Goal: Task Accomplishment & Management: Manage account settings

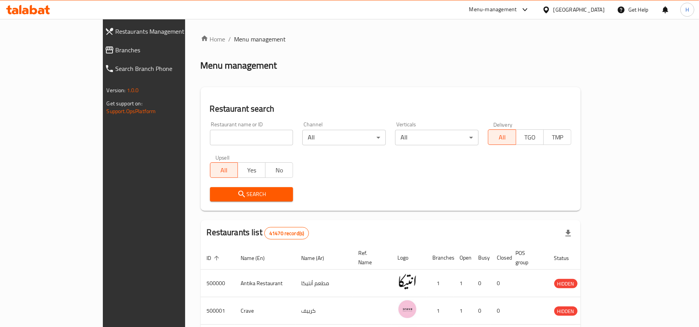
drag, startPoint x: 0, startPoint y: 0, endPoint x: 65, endPoint y: 50, distance: 82.4
click at [116, 50] on span "Branches" at bounding box center [165, 49] width 98 height 9
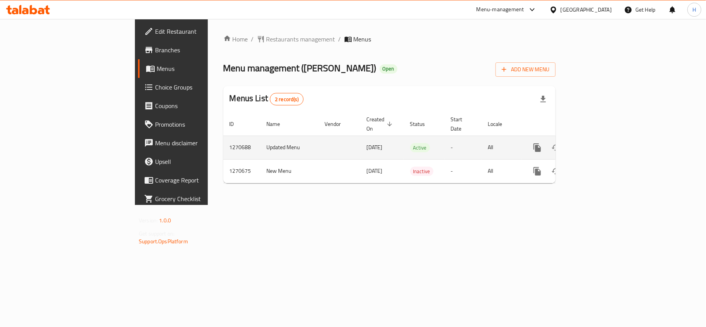
click at [597, 144] on icon "enhanced table" at bounding box center [593, 147] width 7 height 7
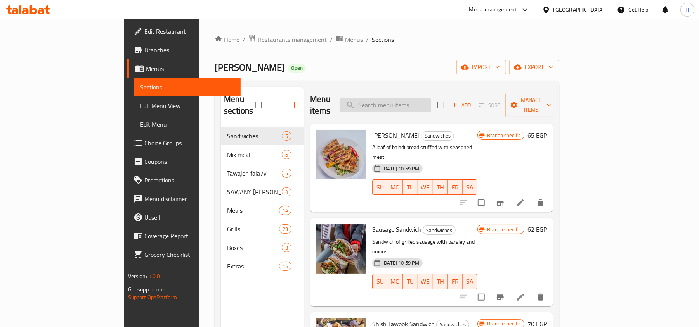
click at [431, 101] on input "search" at bounding box center [385, 106] width 92 height 14
paste input "وجبة الدايت"
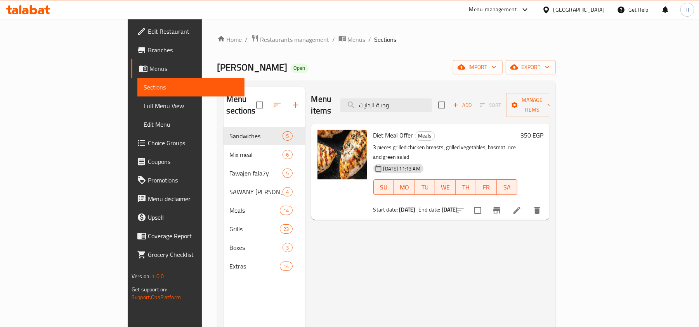
type input "وجبة الدايت"
click at [527, 204] on li at bounding box center [517, 211] width 22 height 14
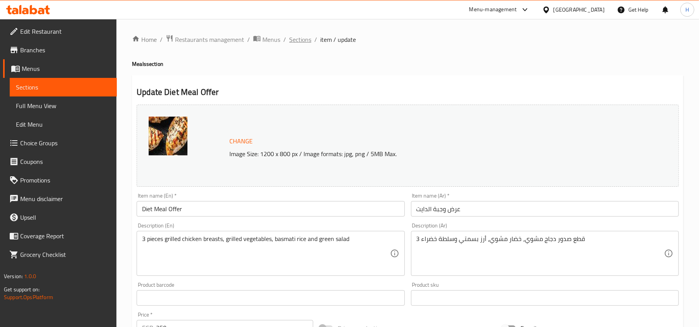
click at [303, 43] on span "Sections" at bounding box center [300, 39] width 22 height 9
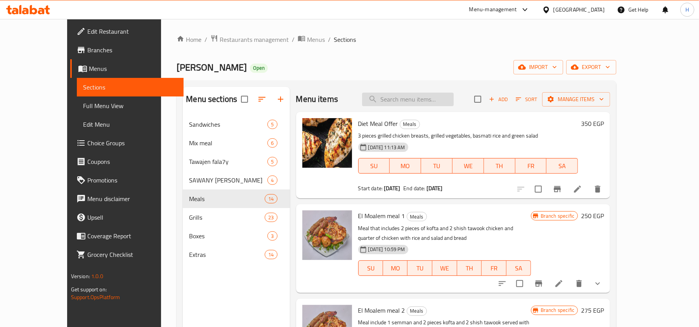
click at [444, 103] on input "search" at bounding box center [408, 100] width 92 height 14
paste input "بوكس السندوتشات"
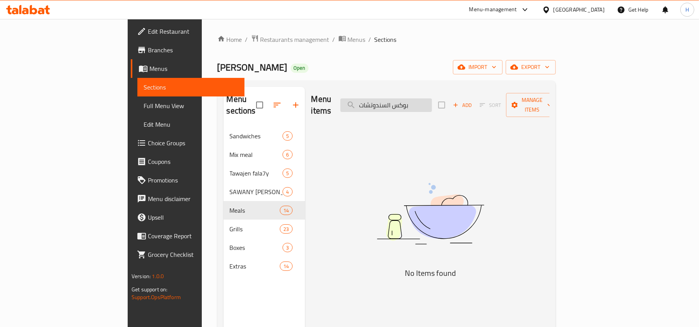
click at [431, 104] on input "بوكس السندوتشات" at bounding box center [386, 106] width 92 height 14
click at [432, 99] on input "بوكس سندوتشات" at bounding box center [386, 106] width 92 height 14
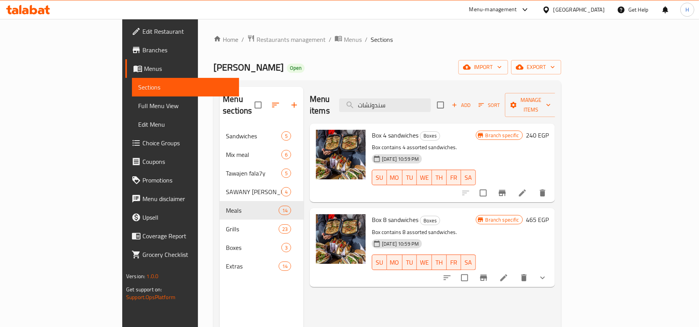
click at [507, 188] on icon "Branch-specific-item" at bounding box center [501, 192] width 9 height 9
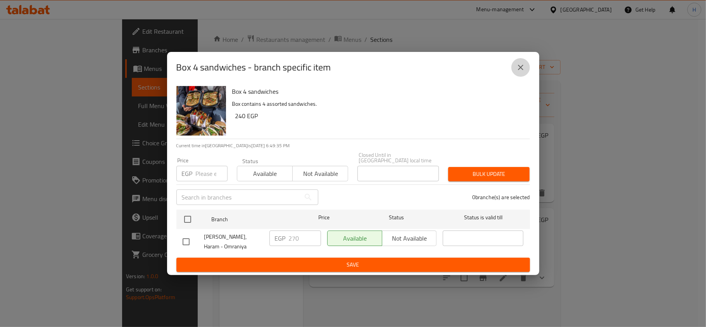
click at [521, 76] on button "close" at bounding box center [521, 67] width 19 height 19
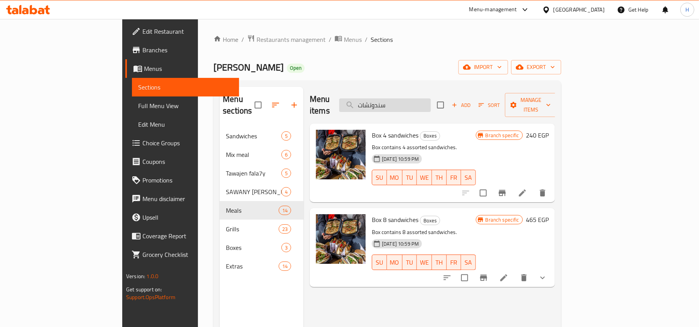
click at [431, 104] on input "سندوتشات" at bounding box center [385, 106] width 92 height 14
paste input "وجبة ميكس العيلة"
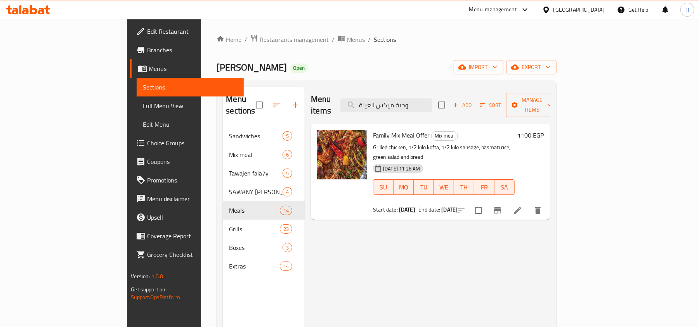
type input "وجبة ميكس العيلة"
click at [373, 130] on span "Family Mix Meal Offer" at bounding box center [401, 136] width 57 height 12
copy h6 "Family Mix Meal Offer"
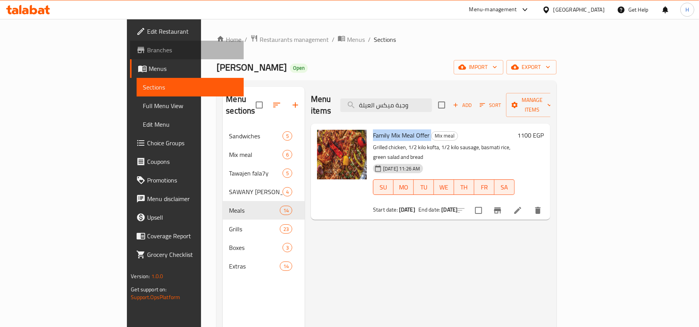
click at [130, 55] on link "Branches" at bounding box center [187, 50] width 114 height 19
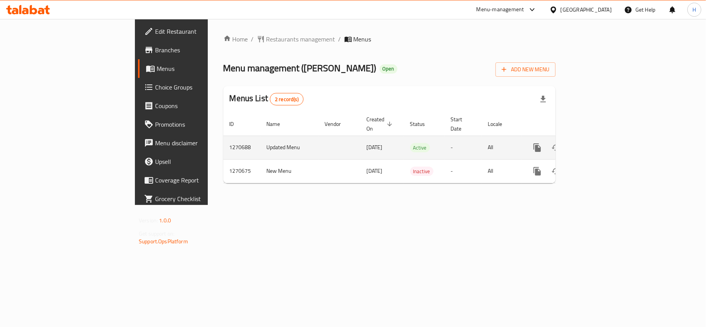
click at [603, 138] on link "enhanced table" at bounding box center [593, 147] width 19 height 19
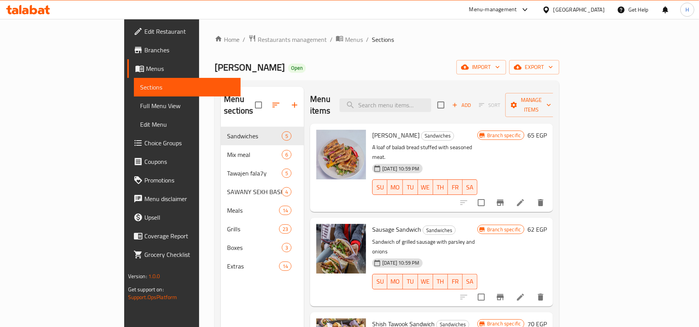
drag, startPoint x: 423, startPoint y: 78, endPoint x: 423, endPoint y: 84, distance: 6.2
click at [423, 84] on div "Home / Restaurants management / Menus / Sections Seekh Pasha Open import export…" at bounding box center [386, 228] width 344 height 386
click at [424, 99] on input "search" at bounding box center [385, 106] width 92 height 14
paste input "Sandwiches Box Offer"
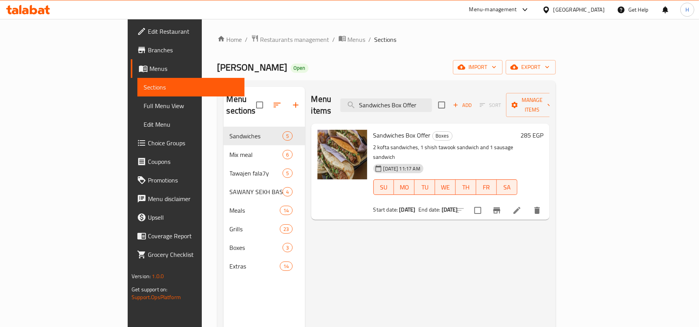
type input "Sandwiches Box Offer"
click at [501, 206] on icon "Branch-specific-item" at bounding box center [496, 210] width 9 height 9
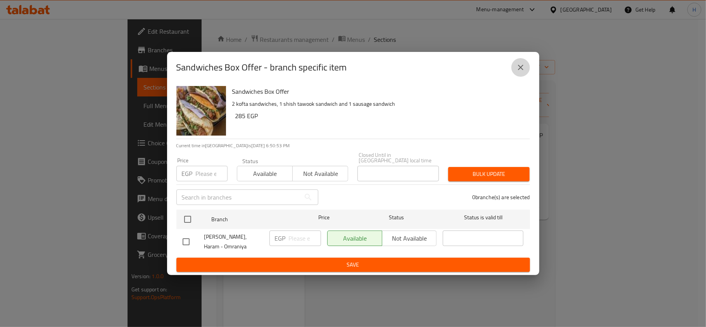
click at [524, 65] on icon "close" at bounding box center [520, 67] width 9 height 9
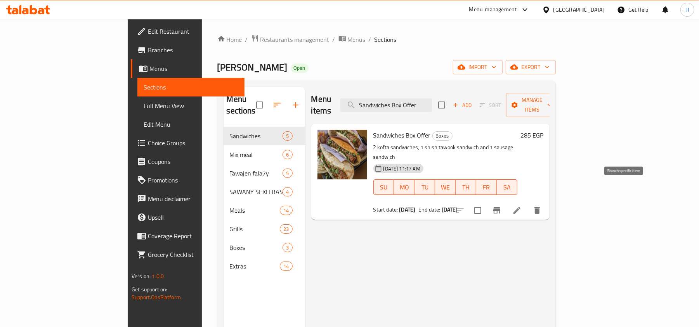
click at [521, 206] on icon at bounding box center [516, 210] width 9 height 9
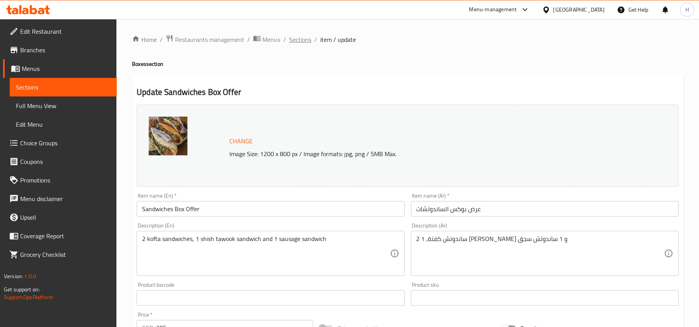
click at [306, 39] on span "Sections" at bounding box center [300, 39] width 22 height 9
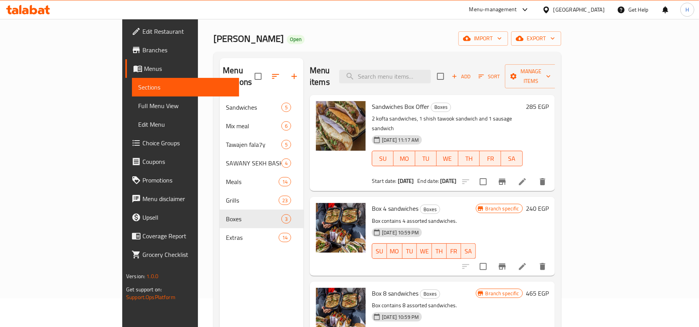
scroll to position [52, 0]
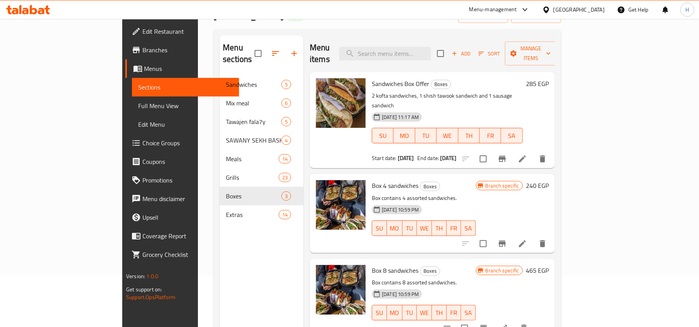
click at [138, 109] on span "Full Menu View" at bounding box center [185, 105] width 95 height 9
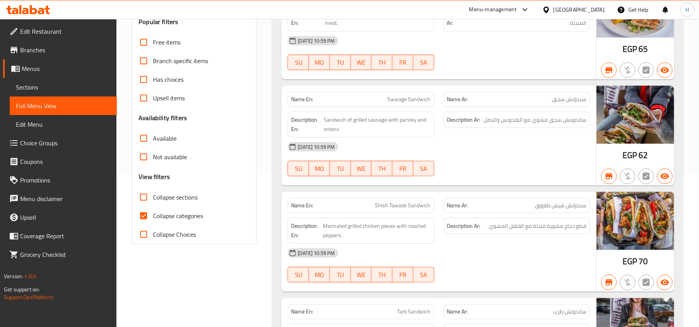
scroll to position [155, 0]
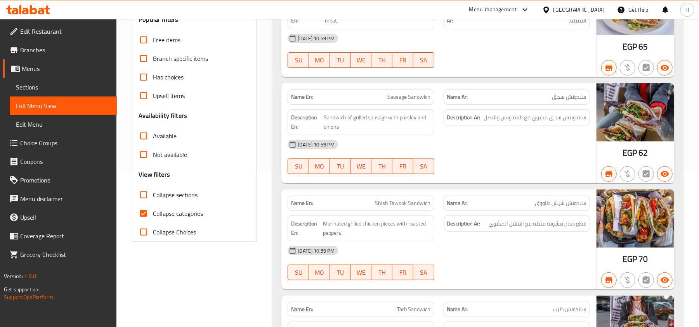
click at [179, 211] on span "Collapse categories" at bounding box center [178, 213] width 50 height 9
click at [153, 211] on input "Collapse categories" at bounding box center [143, 213] width 19 height 19
checkbox input "false"
click at [180, 193] on span "Collapse sections" at bounding box center [175, 194] width 45 height 9
click at [153, 193] on input "Collapse sections" at bounding box center [143, 195] width 19 height 19
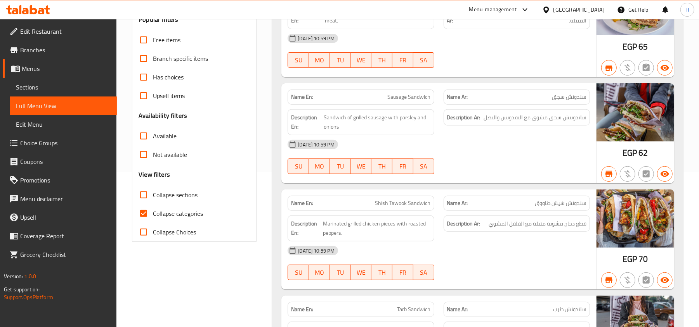
checkbox input "true"
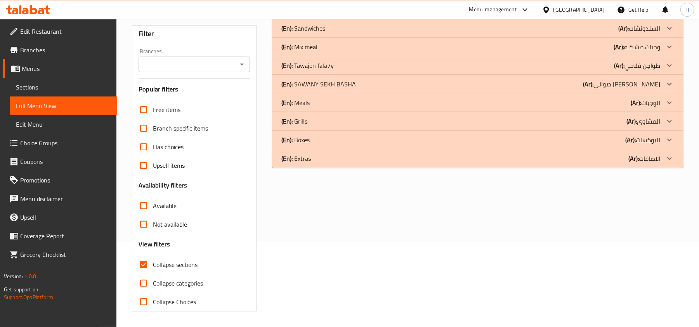
scroll to position [35, 0]
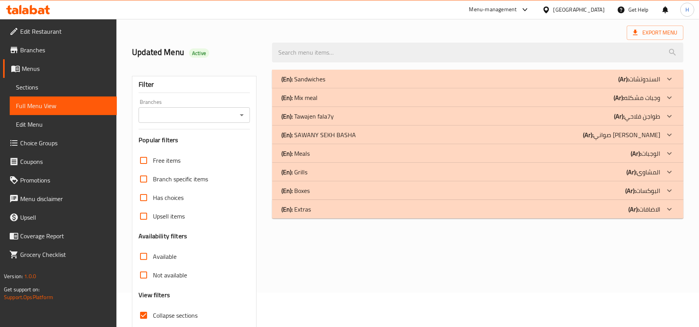
click at [344, 146] on div "(En): Meals (Ar): الوجبات" at bounding box center [477, 153] width 411 height 19
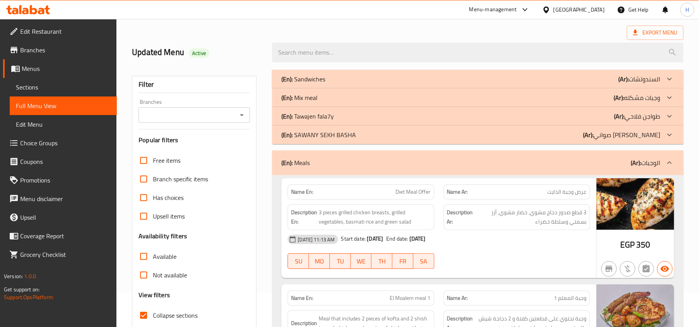
click at [343, 104] on div "(En): Mix meal (Ar): وجبات مشكله" at bounding box center [477, 97] width 411 height 19
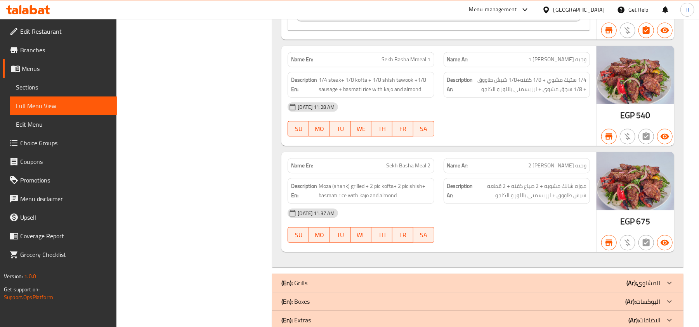
scroll to position [3583, 0]
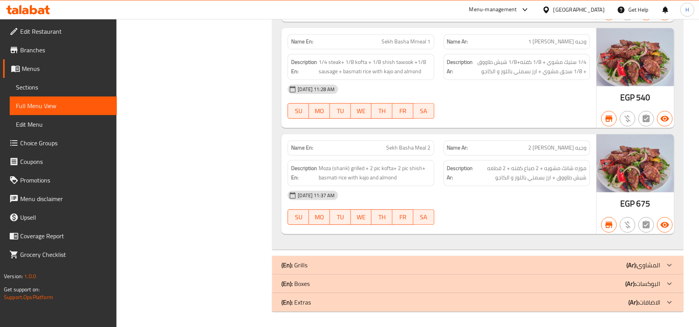
click at [398, 282] on div "(En): Boxes (Ar): البوكسات" at bounding box center [470, 283] width 379 height 9
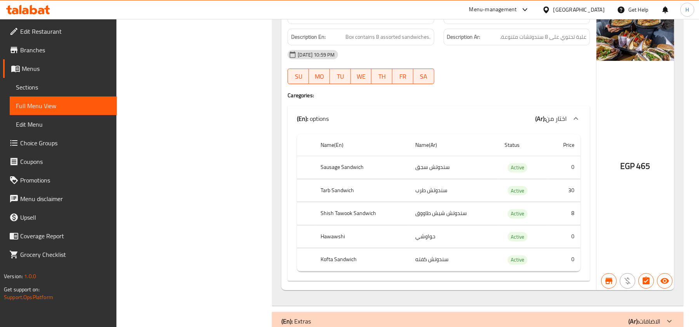
scroll to position [4053, 0]
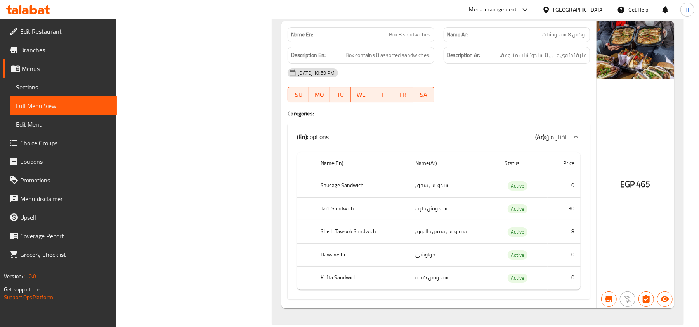
click at [38, 38] on link "Edit Restaurant" at bounding box center [60, 31] width 114 height 19
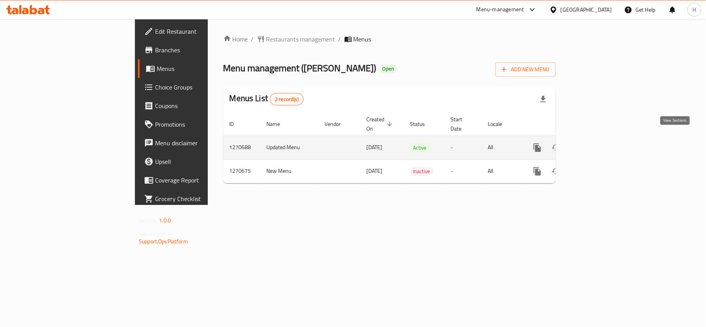
click at [603, 138] on link "enhanced table" at bounding box center [593, 147] width 19 height 19
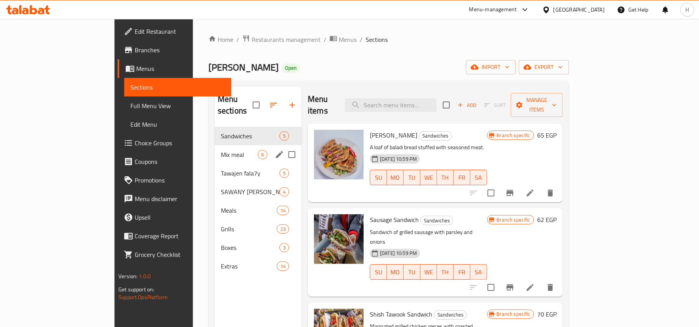
click at [214, 145] on div "Mix meal 6" at bounding box center [257, 154] width 87 height 19
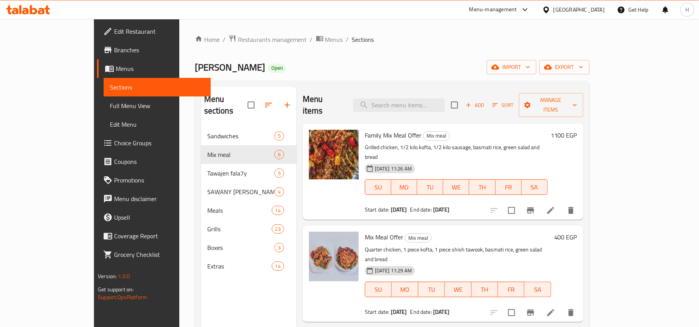
click at [373, 130] on span "Family Mix Meal Offer" at bounding box center [393, 136] width 57 height 12
copy h6 "Family Mix Meal Offer"
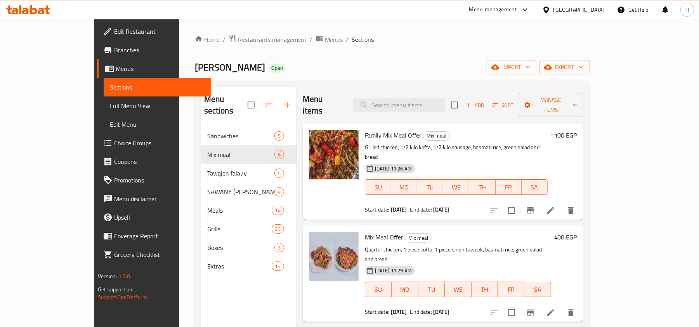
click at [365, 232] on span "Mix Meal Offer" at bounding box center [384, 238] width 38 height 12
copy h6 "Mix Meal Offer"
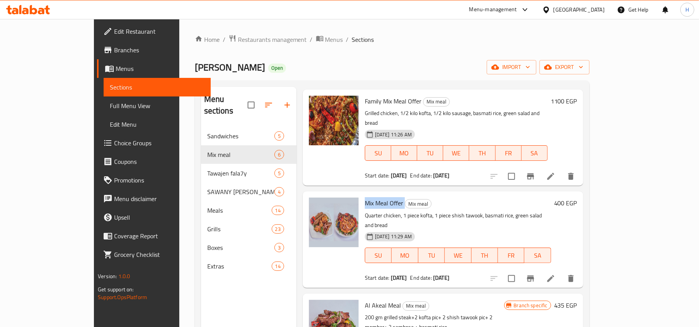
scroll to position [52, 0]
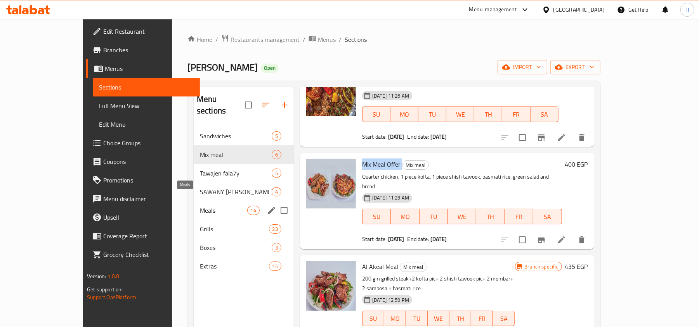
click at [200, 206] on span "Meals" at bounding box center [223, 210] width 47 height 9
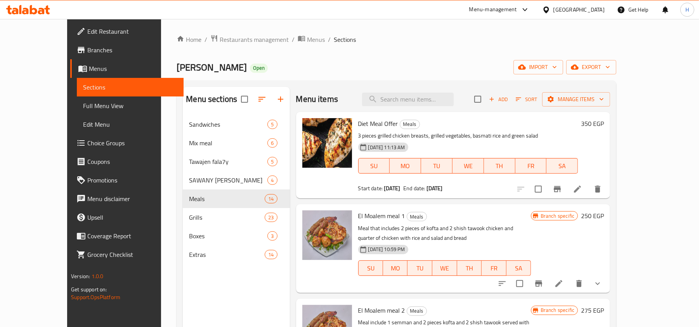
click at [356, 117] on div "Diet Meal Offer Meals 3 pieces grilled chicken breasts, grilled vegetables, bas…" at bounding box center [468, 155] width 226 height 80
click at [358, 129] on span "Diet Meal Offer" at bounding box center [378, 124] width 40 height 12
copy h6 "Diet Meal Offer"
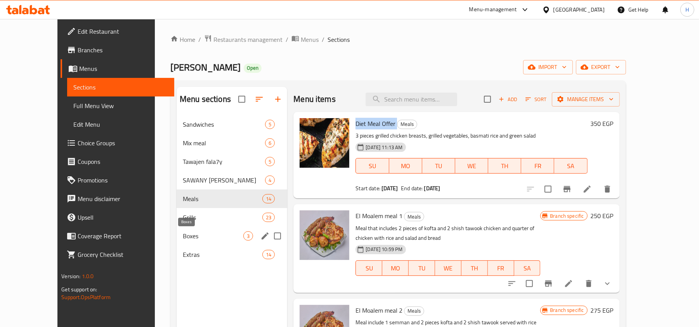
click at [185, 232] on span "Boxes" at bounding box center [213, 236] width 61 height 9
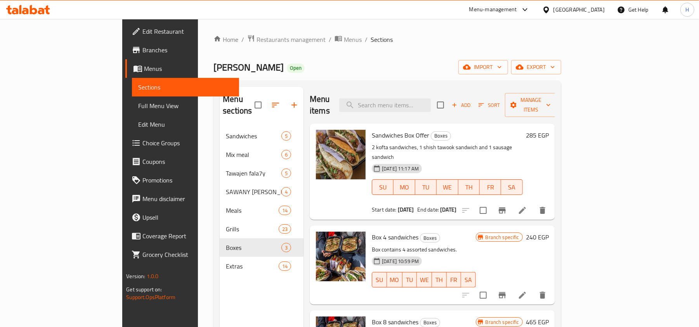
click at [372, 130] on span "Sandwiches Box Offer" at bounding box center [400, 136] width 57 height 12
copy h6 "Sandwiches Box Offer"
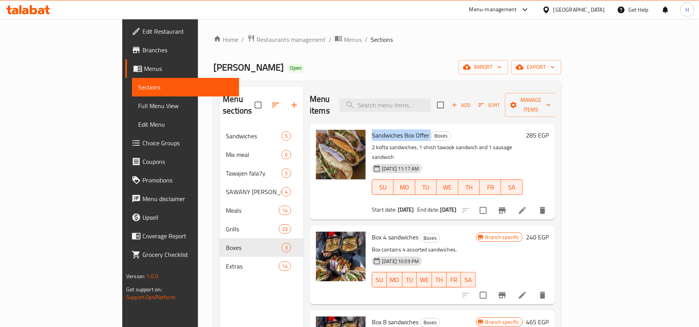
copy h6 "Sandwiches Box Offer"
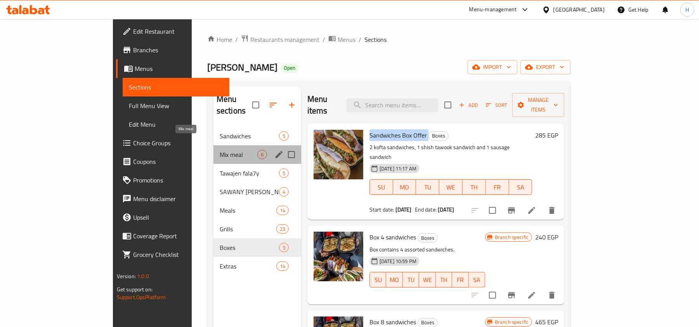
click at [220, 150] on span "Mix meal" at bounding box center [239, 154] width 38 height 9
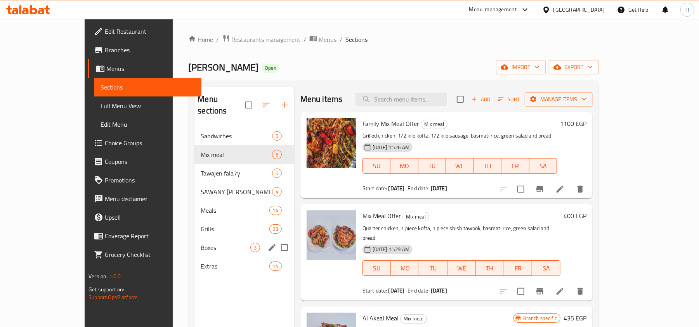
click at [194, 244] on div "Boxes 3" at bounding box center [243, 248] width 99 height 19
